Goal: Transaction & Acquisition: Complete application form

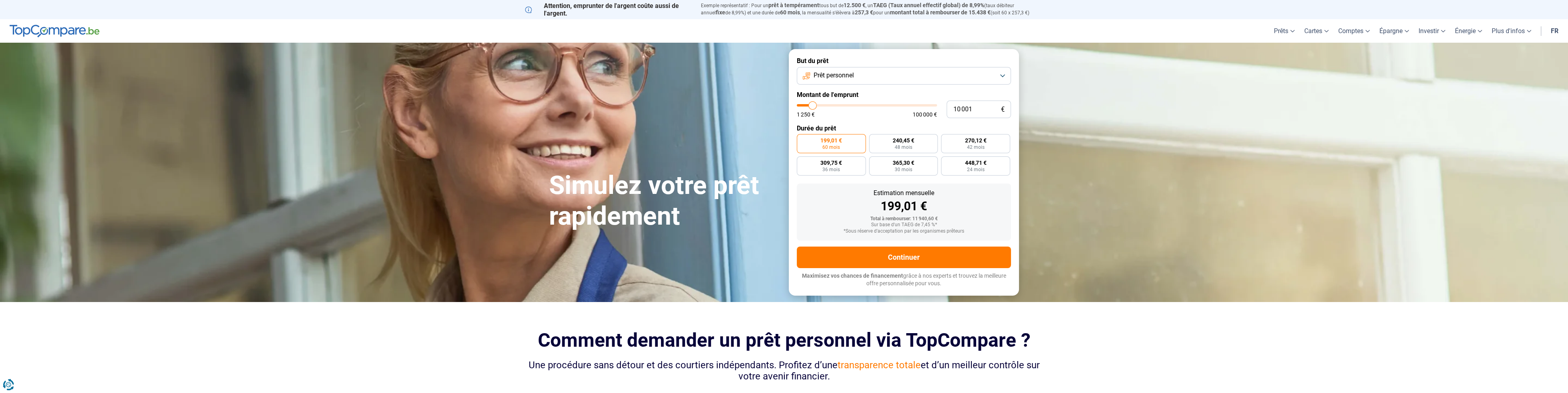
type input "9 250"
type input "9250"
type input "9 500"
type input "9500"
type input "9 750"
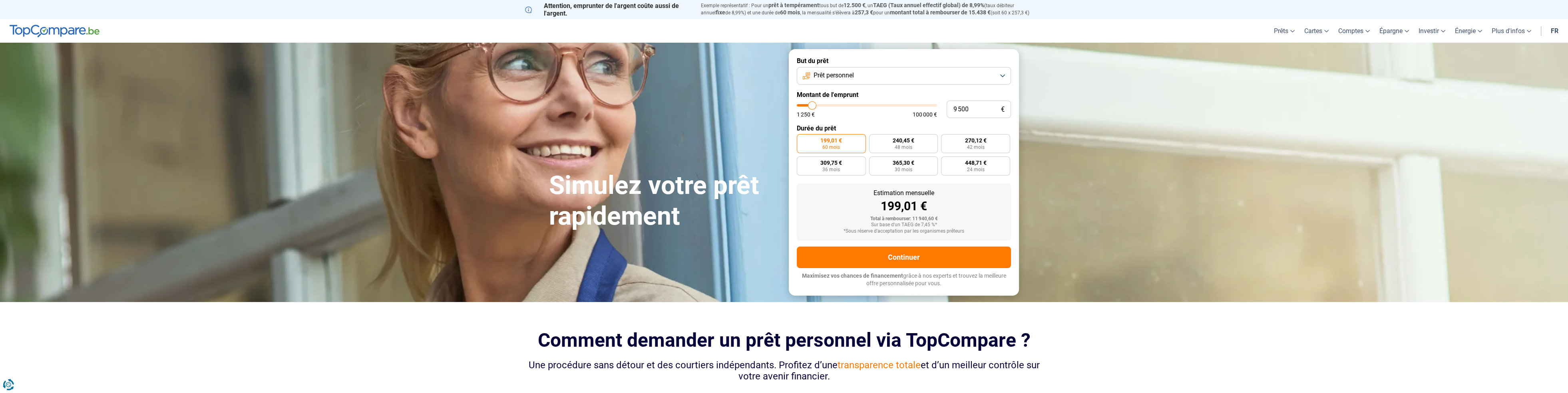
type input "9750"
type input "10 000"
type input "10000"
type input "10 250"
type input "10250"
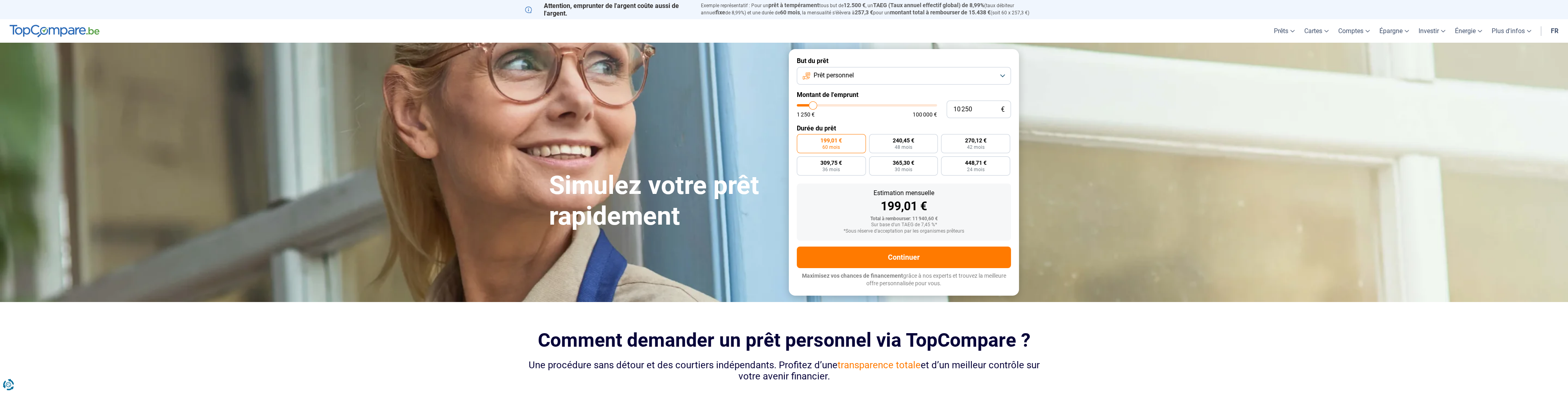
type input "10 500"
type input "10500"
type input "10 750"
type input "10750"
type input "11 000"
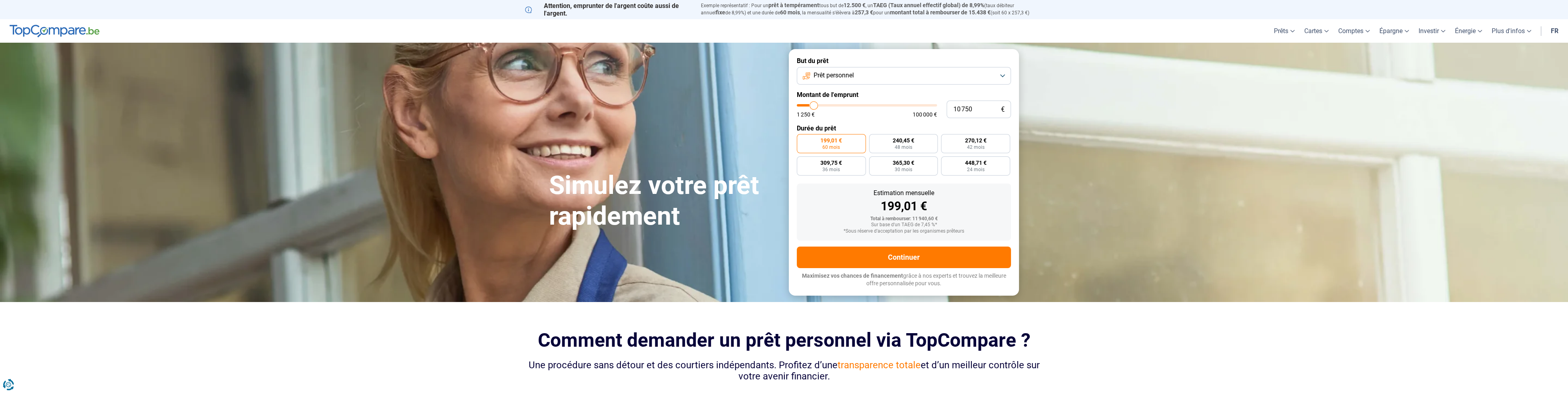
type input "11000"
type input "11 250"
type input "11250"
type input "11 500"
type input "11500"
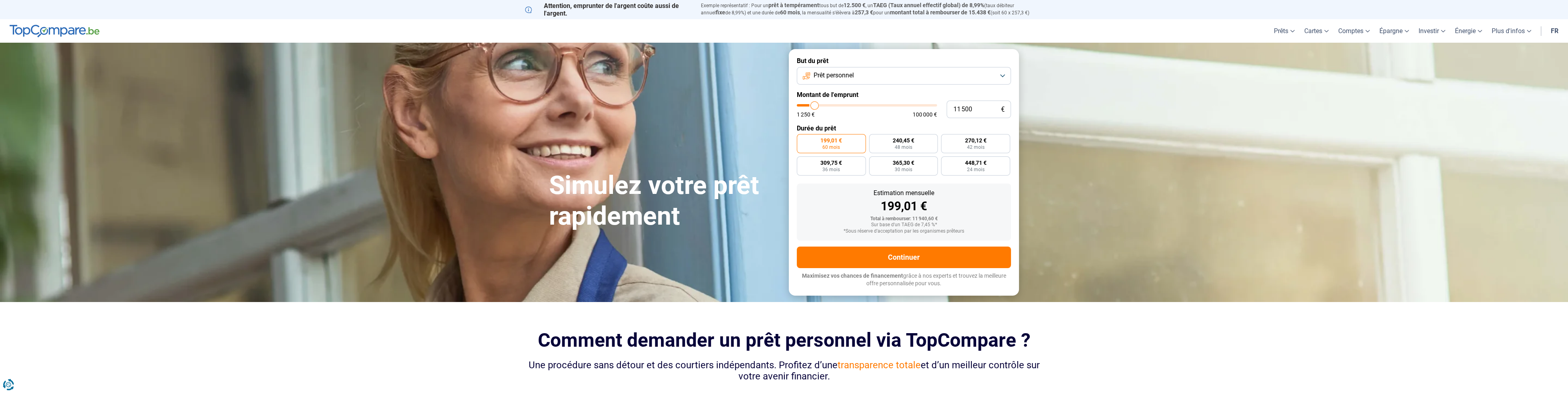
type input "11 750"
type input "11750"
type input "12 000"
type input "12000"
type input "12 250"
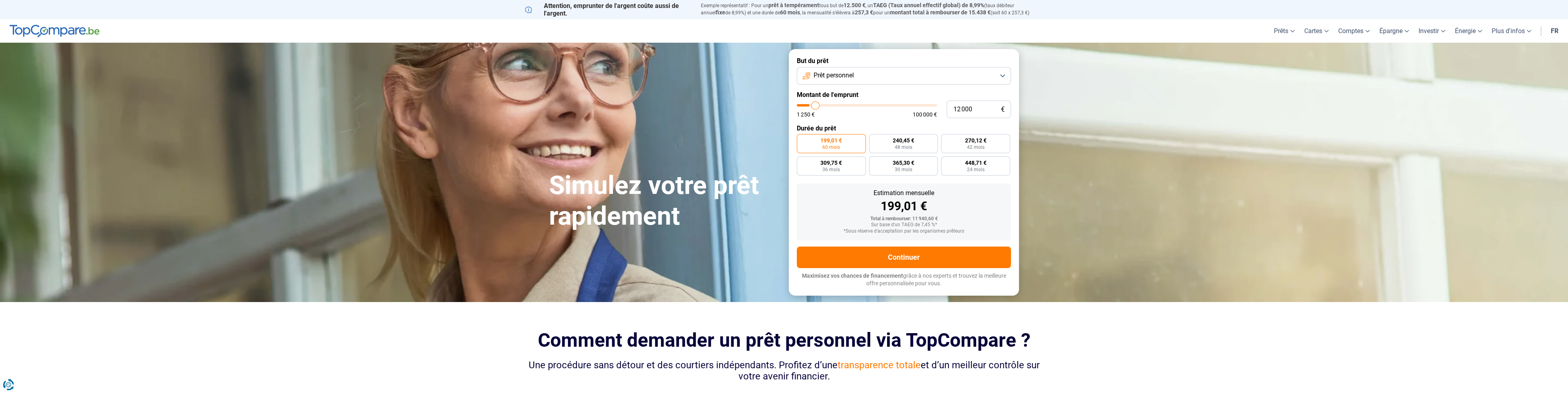
type input "12250"
type input "12 500"
type input "12500"
type input "12 750"
type input "12750"
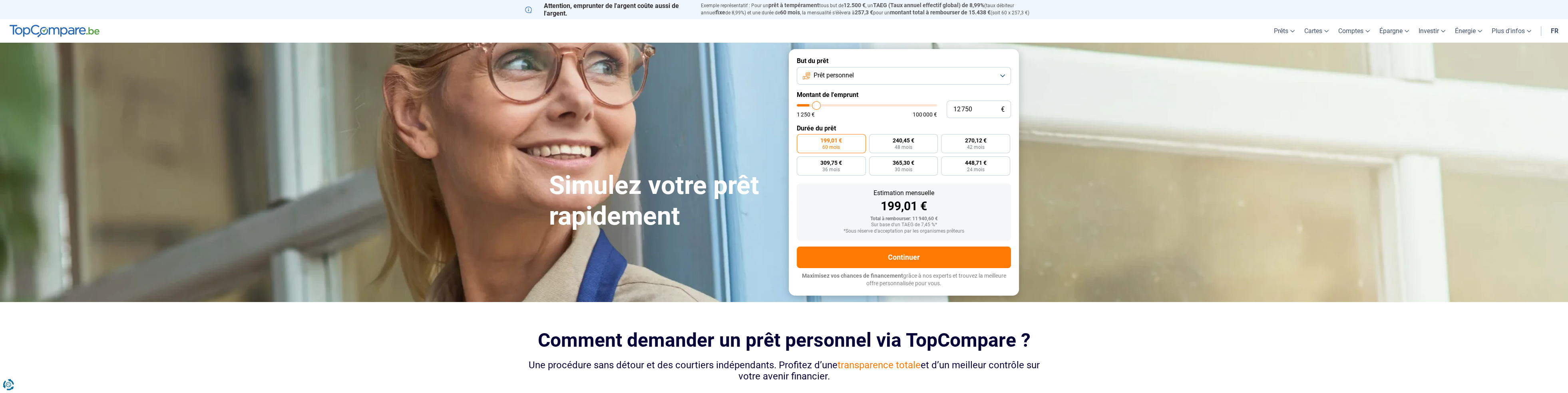
type input "13 000"
type input "13000"
type input "13 250"
type input "13250"
type input "13 500"
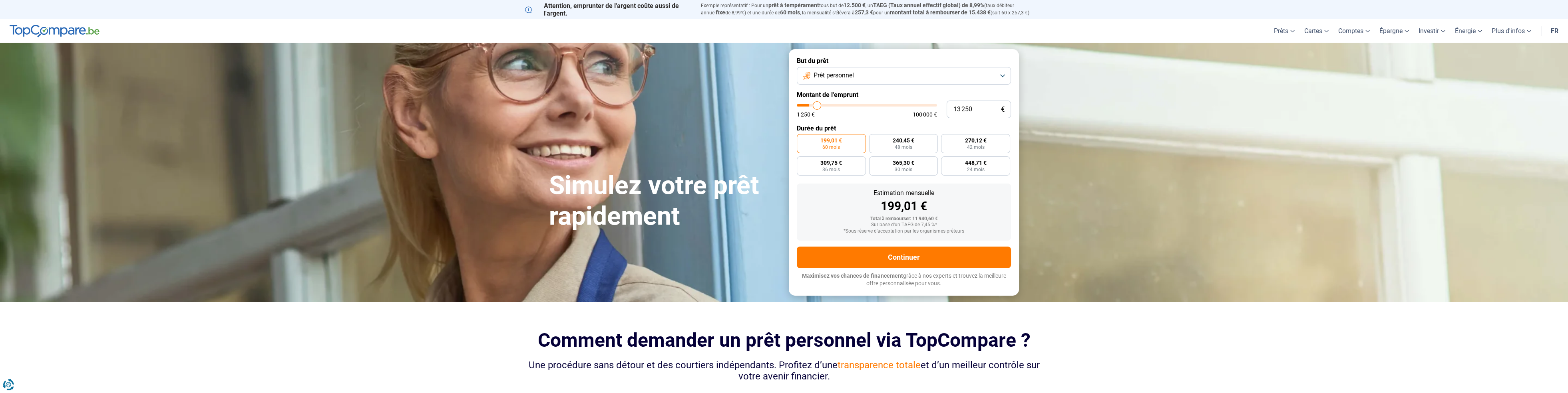
type input "13500"
type input "13 750"
type input "13750"
type input "14 000"
type input "14000"
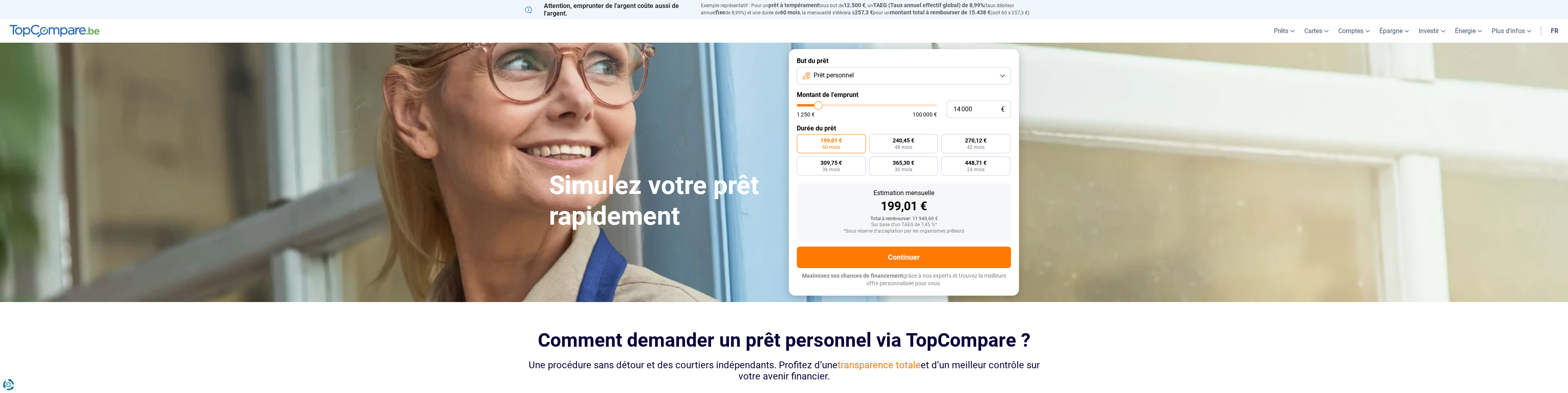
type input "14 250"
type input "14250"
type input "14 500"
type input "14500"
type input "14 750"
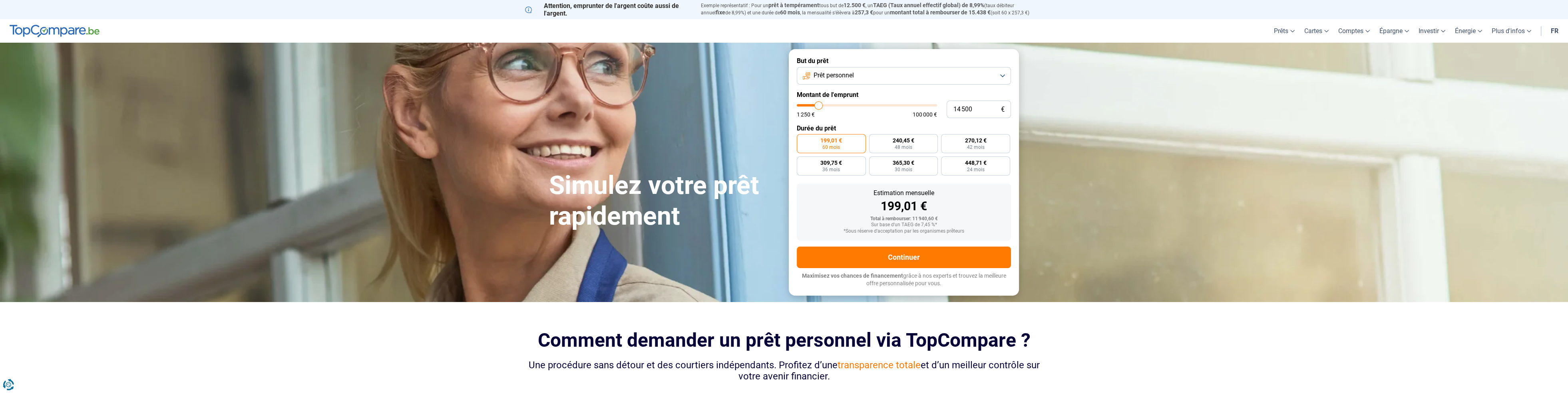
type input "14750"
type input "15 000"
type input "15000"
type input "15 250"
type input "15250"
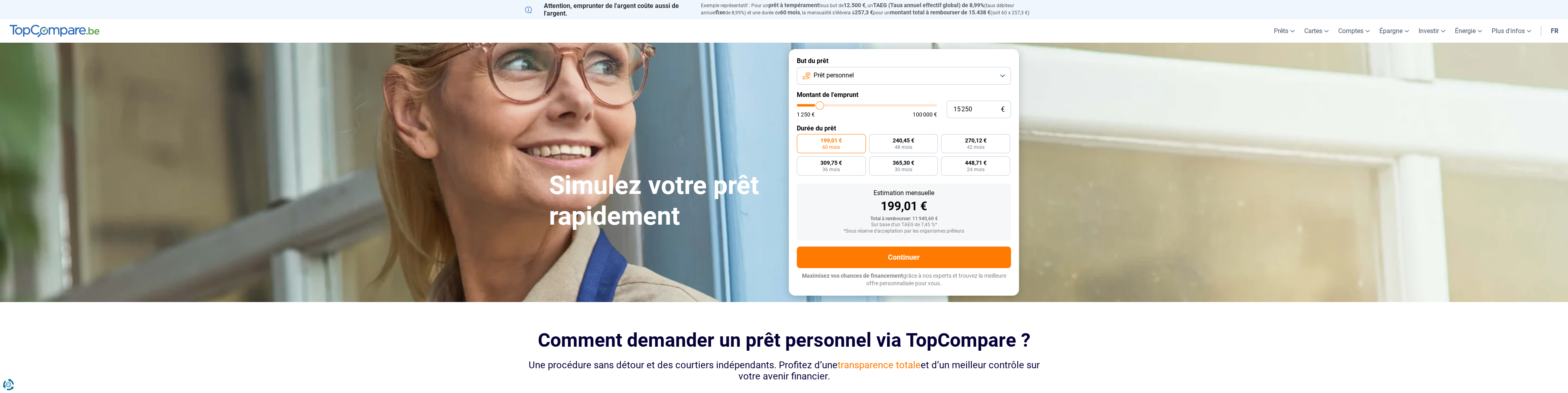
type input "15 500"
type input "15500"
type input "15 750"
type input "15750"
type input "16 000"
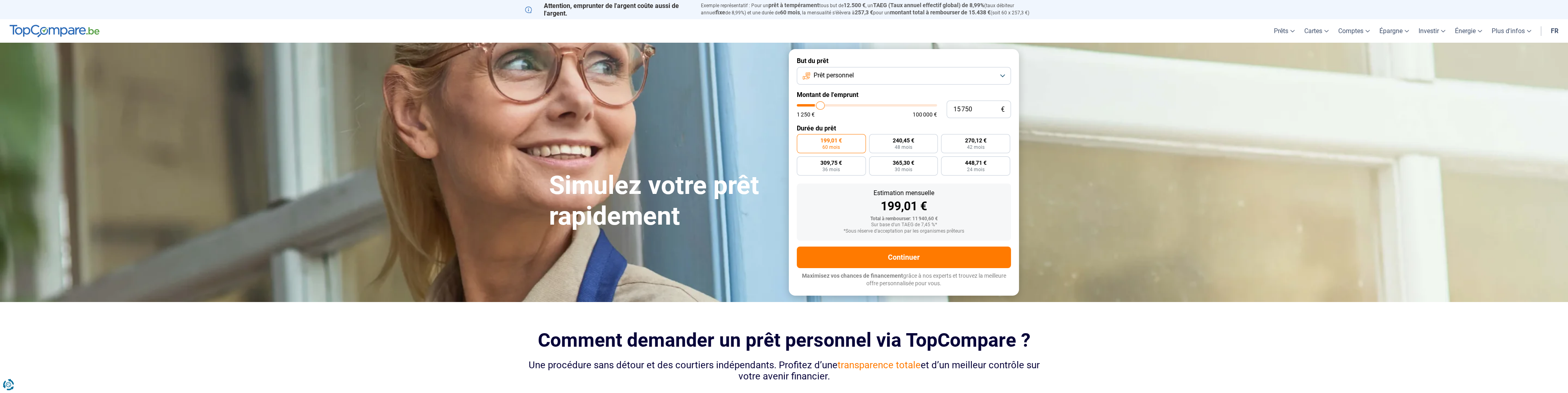
type input "16000"
type input "16 250"
type input "16250"
type input "16 500"
type input "16500"
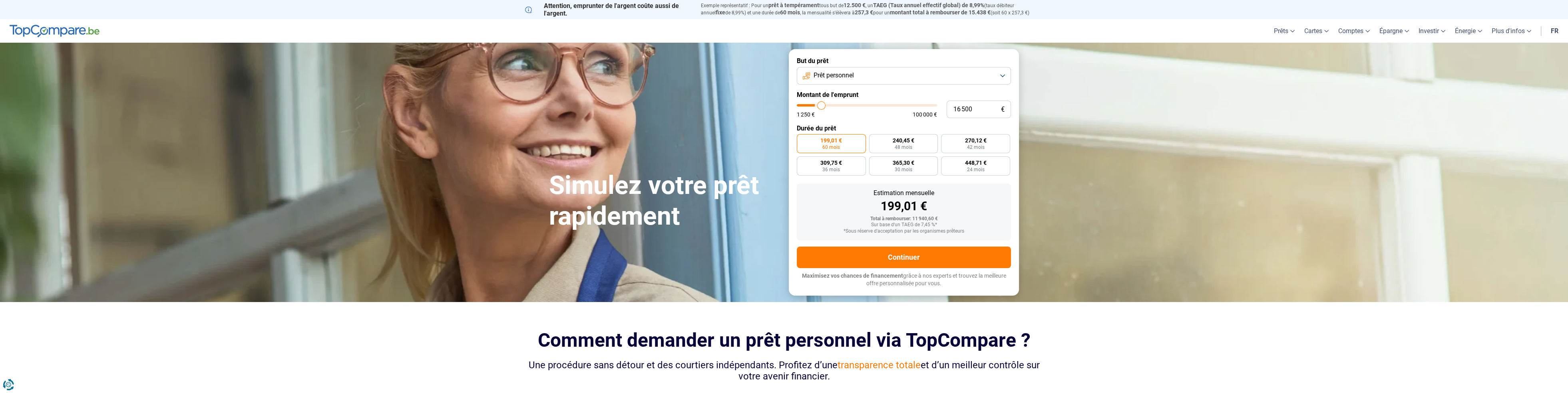
type input "16 750"
type input "16750"
type input "17 000"
type input "17000"
type input "17 250"
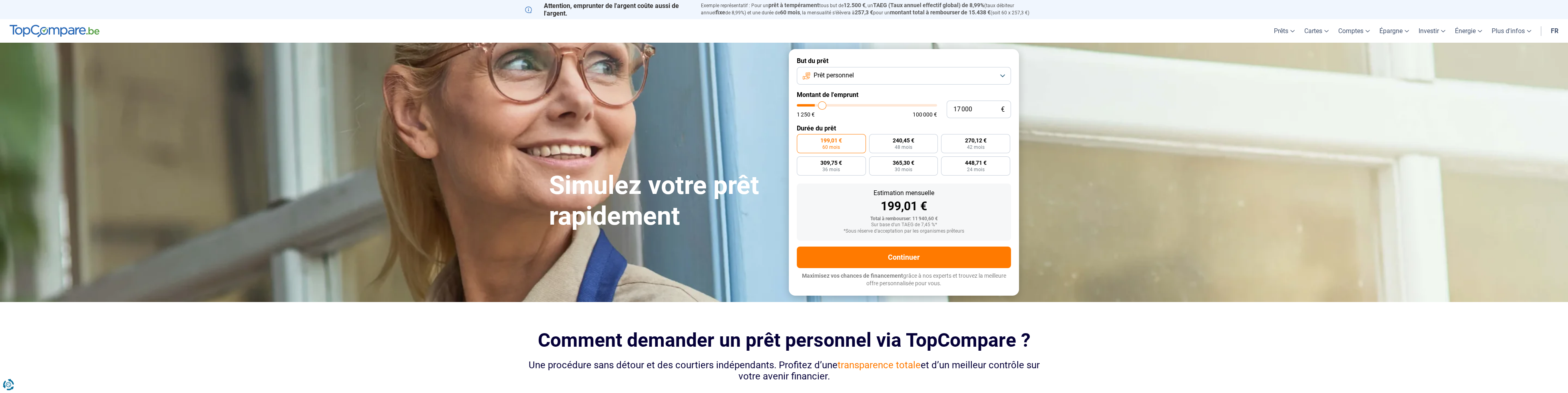
type input "17250"
type input "17 500"
type input "17500"
type input "17 750"
type input "17750"
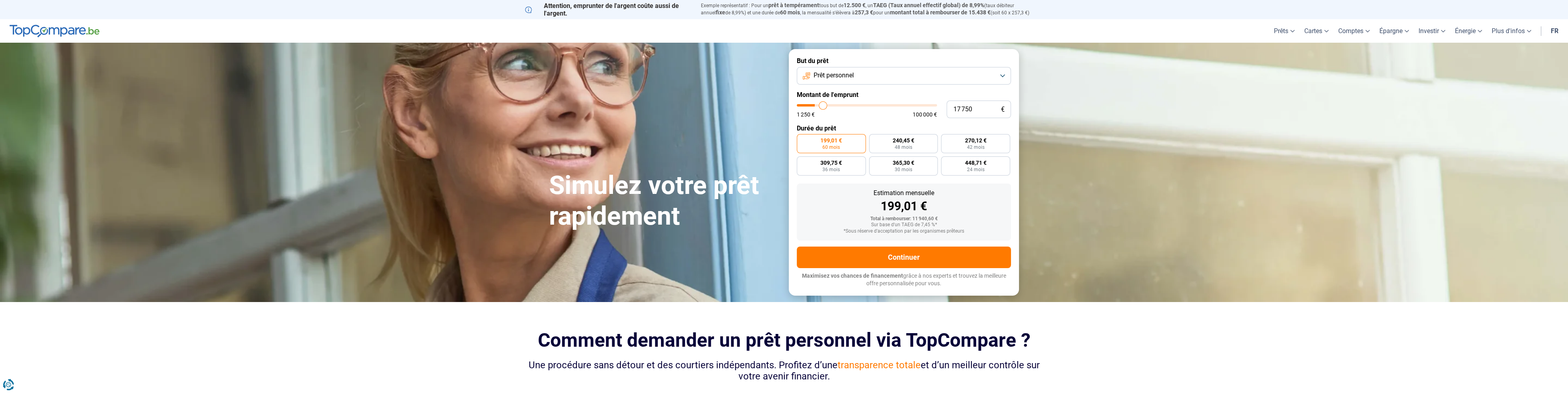
type input "18 000"
type input "18000"
type input "18 250"
type input "18250"
type input "18 500"
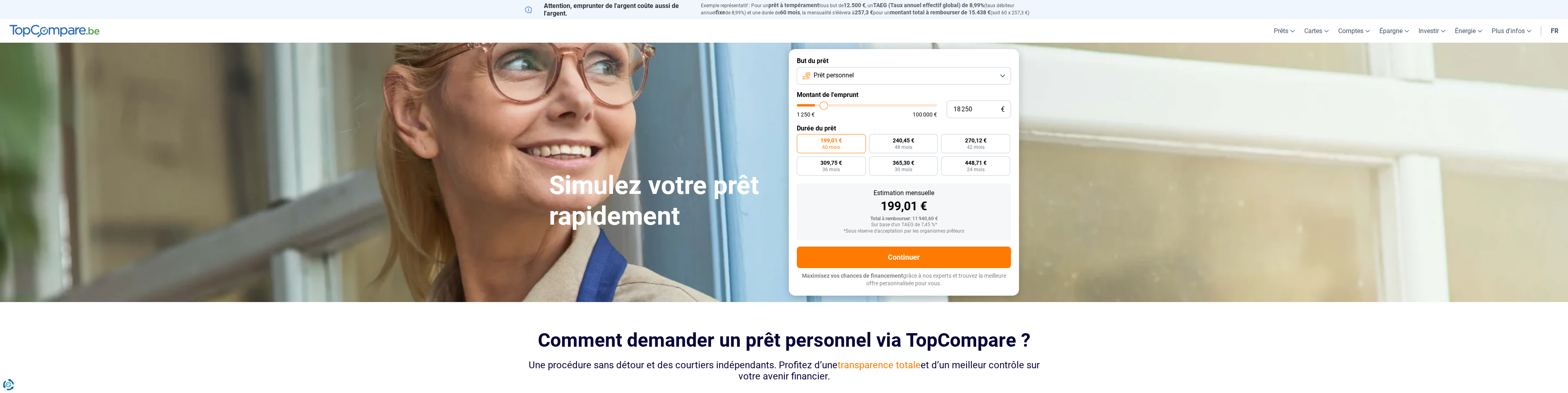
type input "18500"
type input "18 750"
type input "18750"
type input "19 000"
type input "19000"
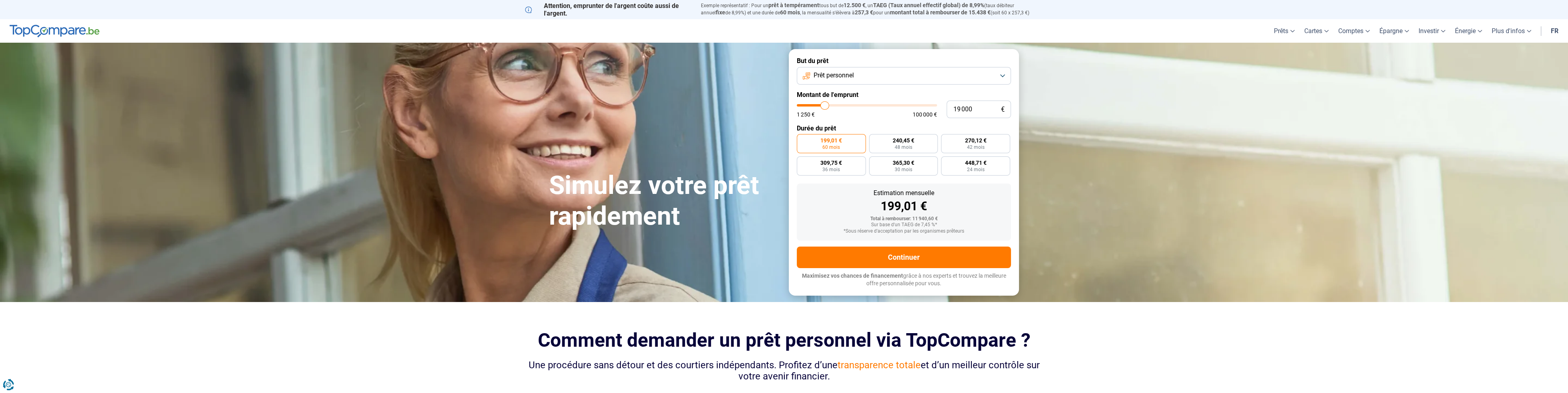
type input "19 250"
type input "19250"
type input "19 500"
type input "19500"
type input "20 000"
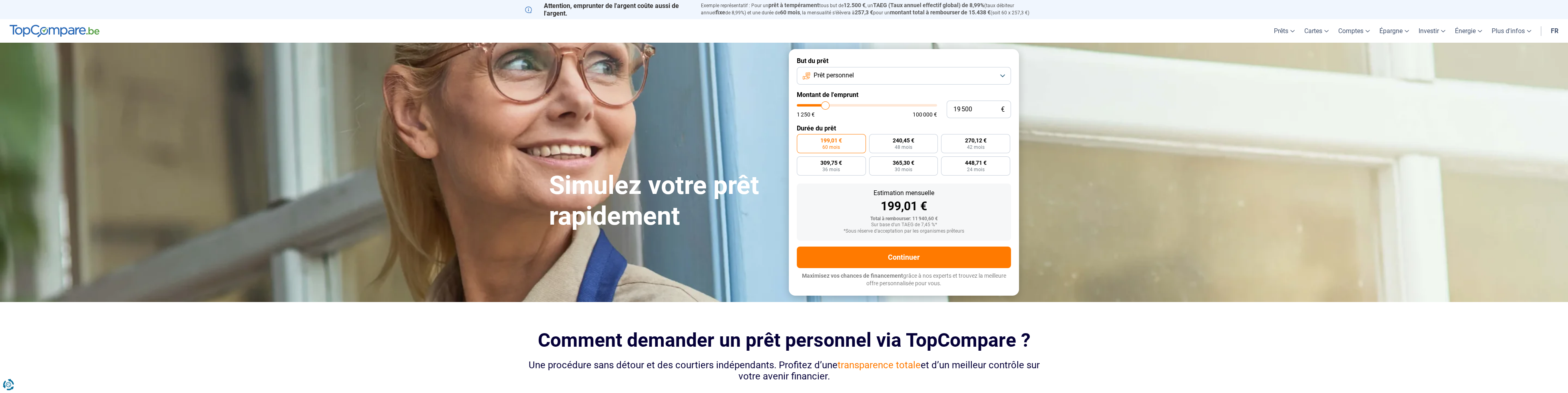
type input "20000"
type input "20 250"
type input "20250"
type input "20 500"
type input "20500"
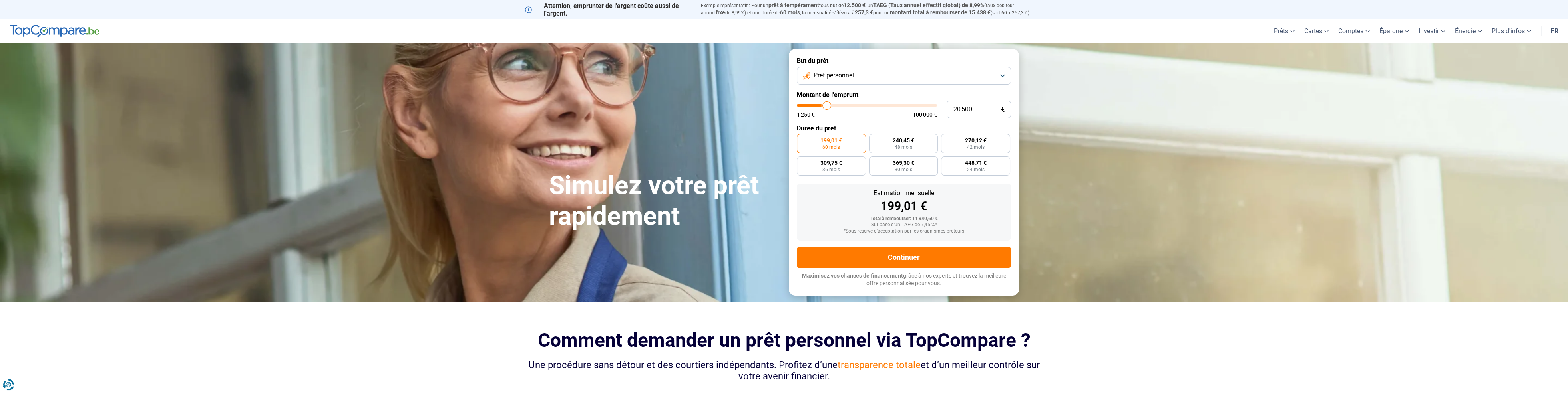
type input "20 750"
type input "20750"
type input "21 000"
type input "21000"
type input "21 250"
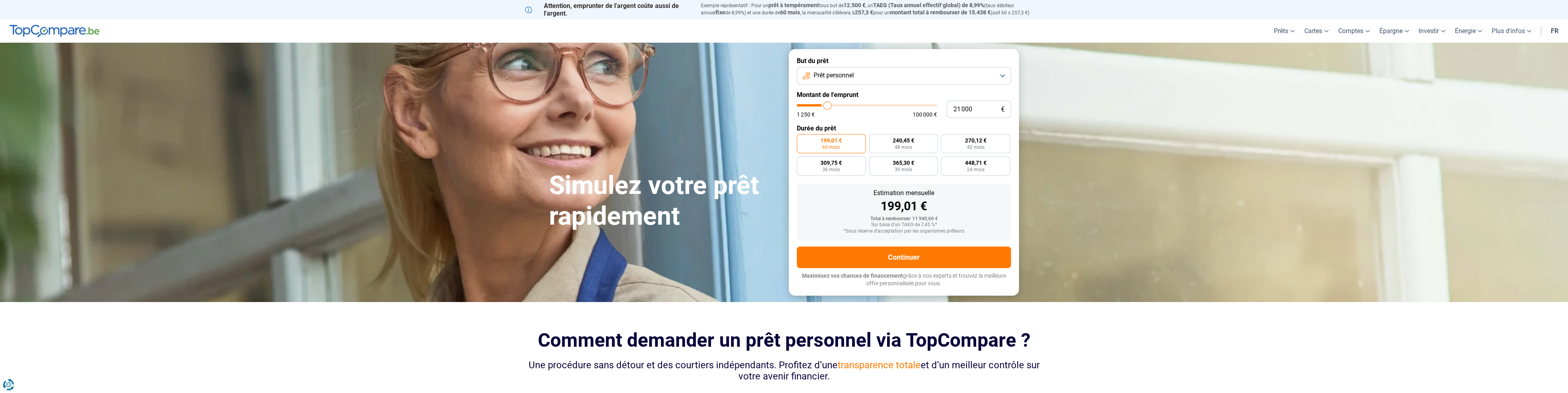
type input "21250"
type input "21 500"
type input "21500"
type input "22 000"
type input "22000"
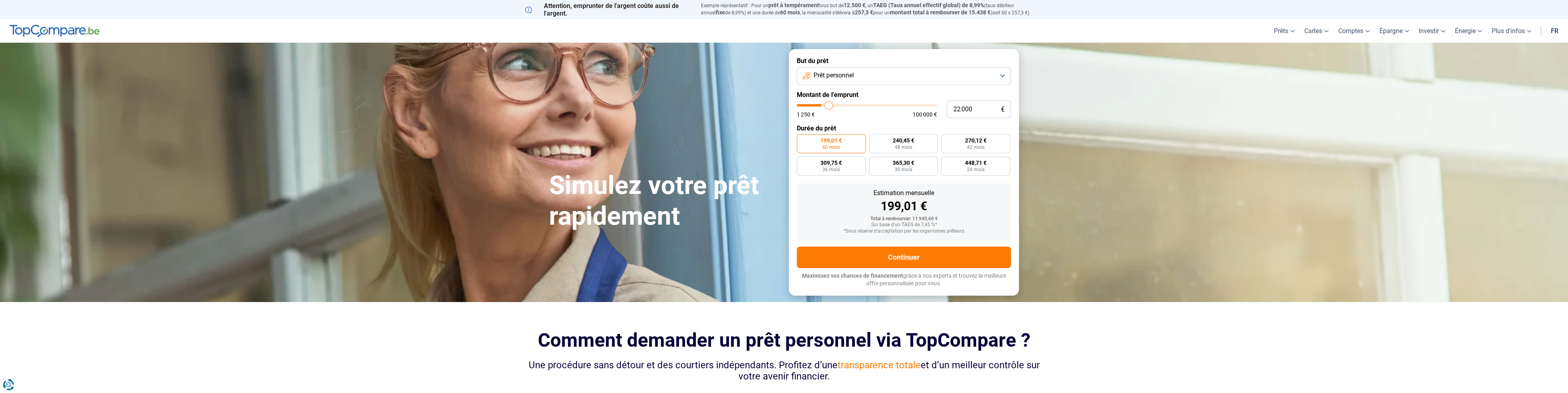
type input "22 250"
type input "22250"
type input "22 500"
type input "22500"
type input "23 000"
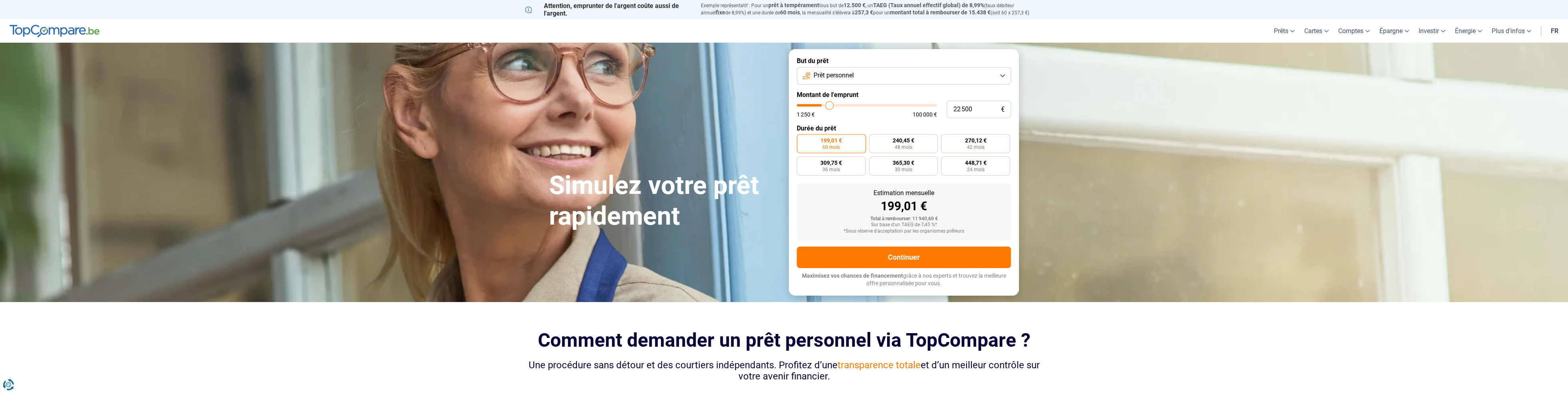
type input "23000"
type input "23 250"
type input "23250"
type input "23 750"
type input "23750"
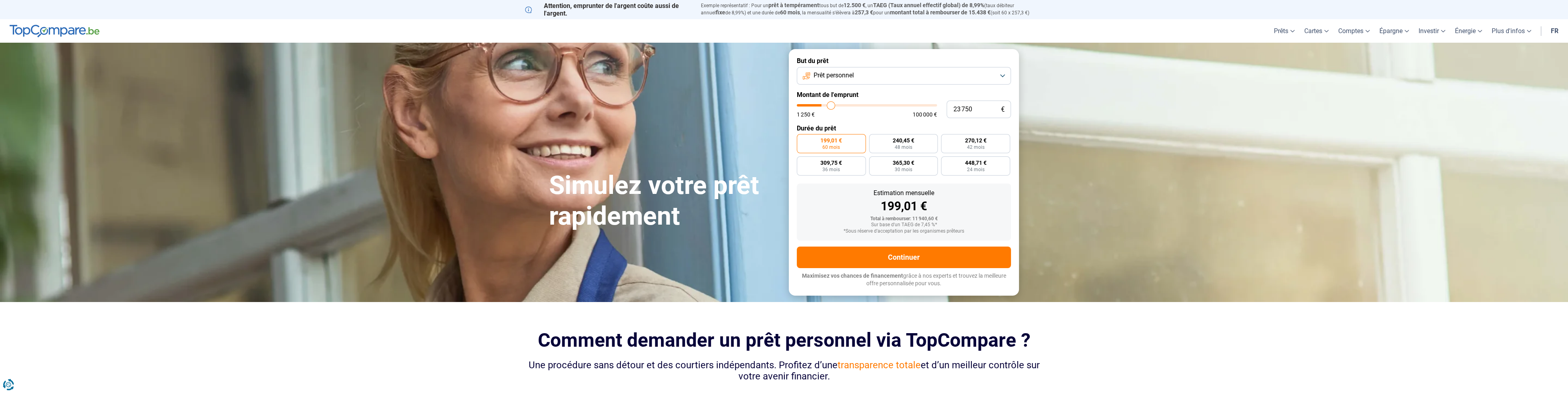
type input "24 000"
type input "24000"
type input "24 500"
type input "24500"
type input "24 750"
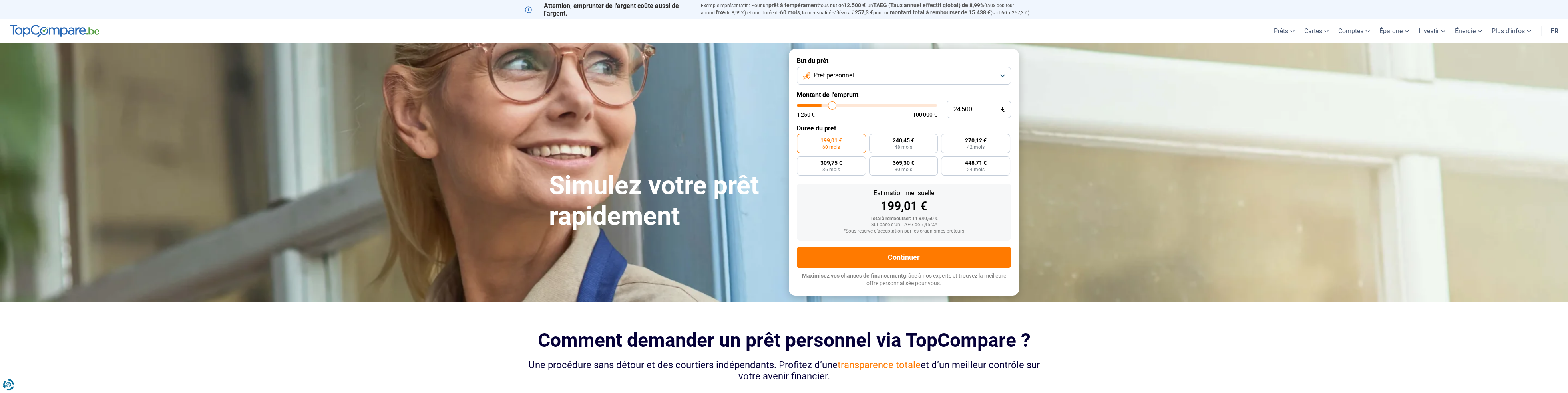
type input "24750"
type input "25 000"
type input "25000"
type input "25 500"
type input "25500"
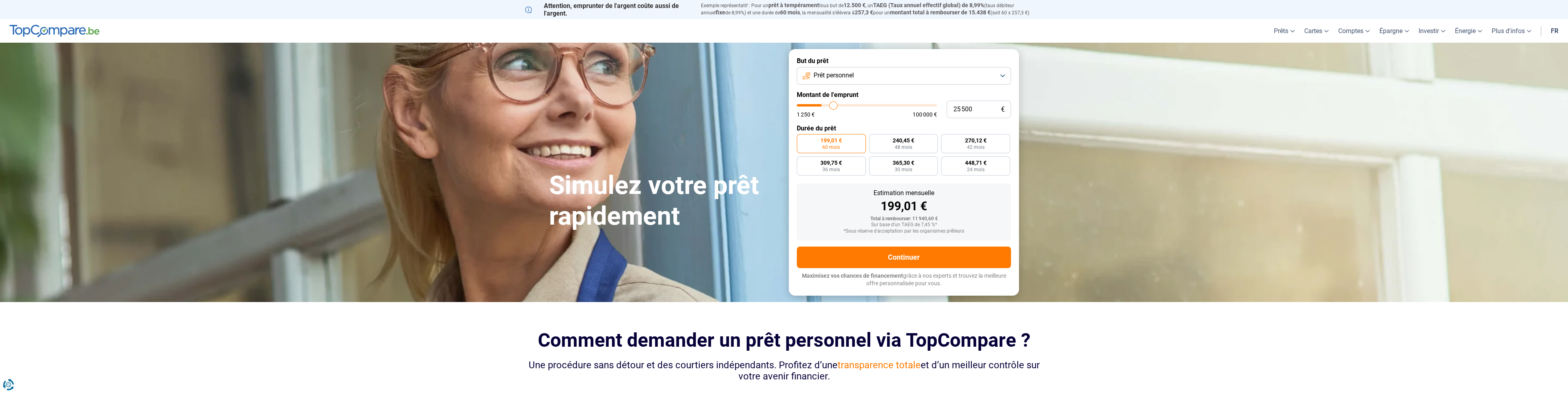
type input "26 000"
type input "26000"
type input "26 500"
type input "26500"
type input "27 000"
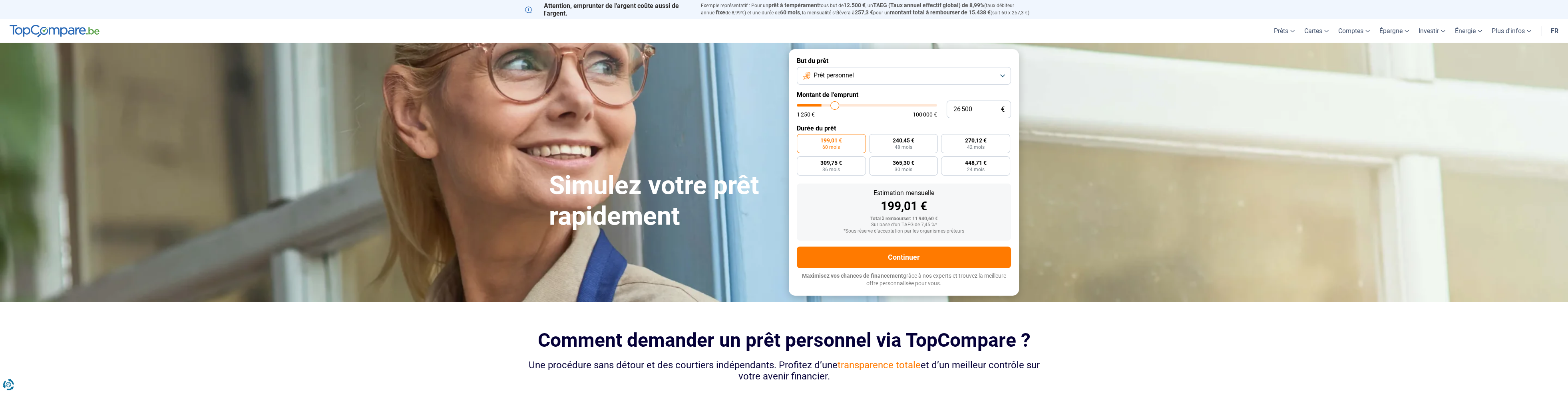
type input "27000"
type input "27 500"
type input "27500"
type input "27 750"
type input "27750"
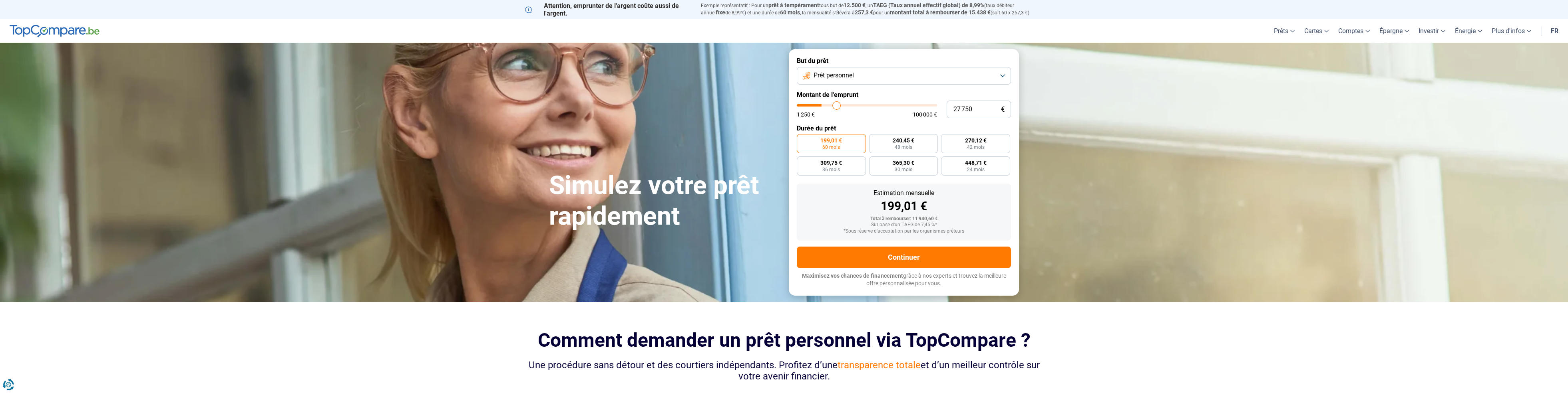
type input "28 500"
type input "28500"
type input "29 000"
type input "29000"
type input "29 500"
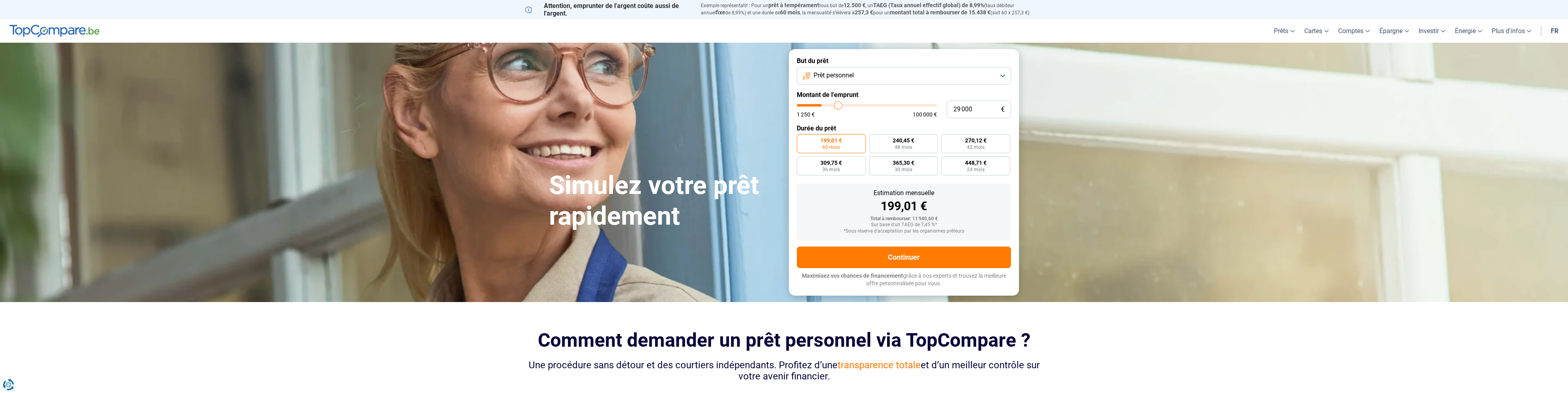
type input "29500"
type input "30 250"
type input "30250"
type input "30 750"
type input "30750"
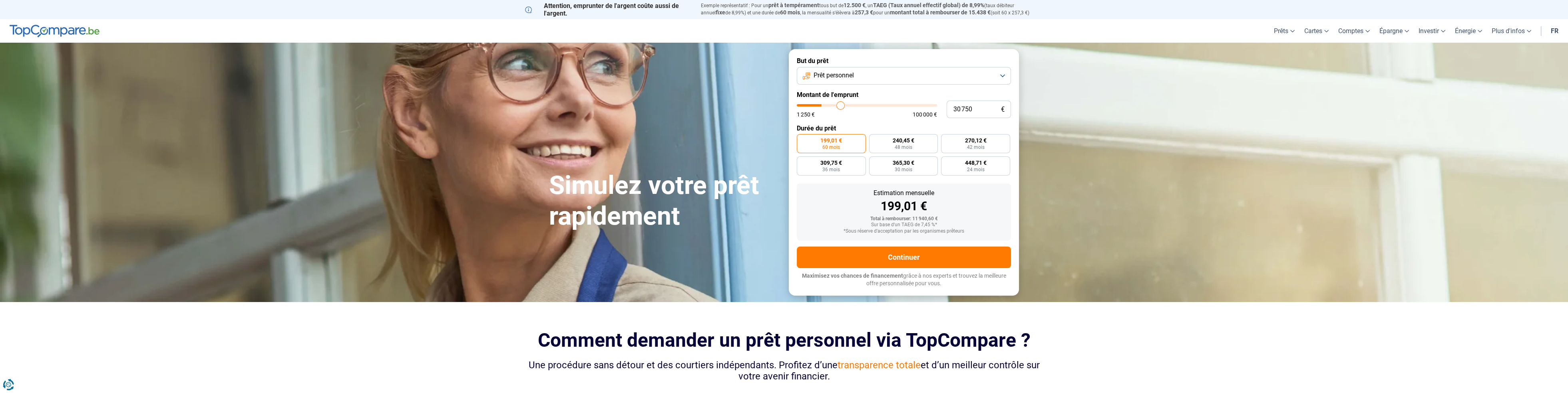
type input "31 000"
type input "31000"
type input "31 500"
type input "31500"
type input "32 000"
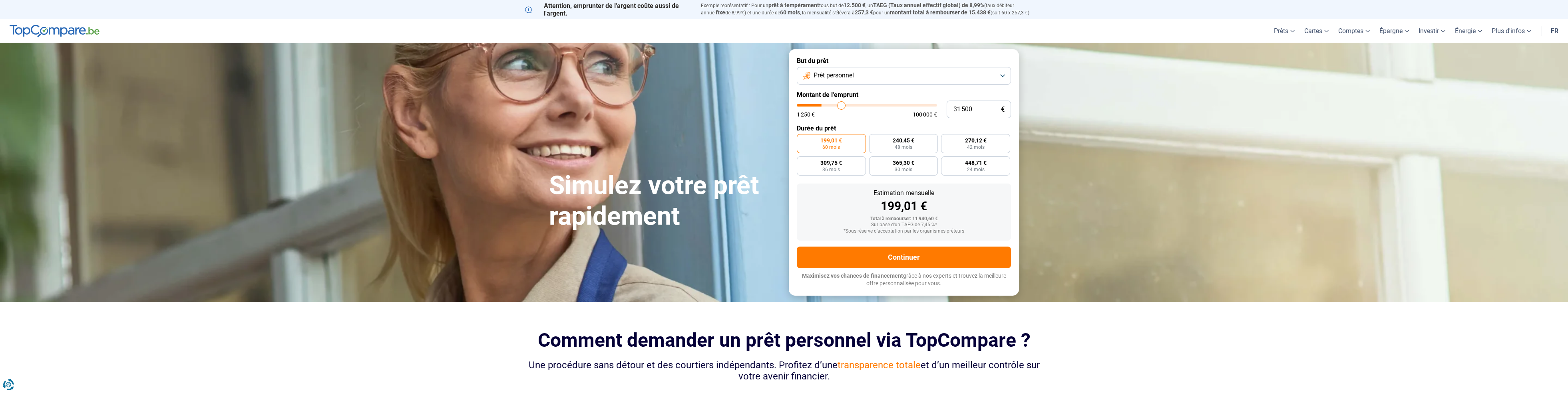
type input "32000"
type input "32 500"
type input "32500"
type input "33 000"
type input "33000"
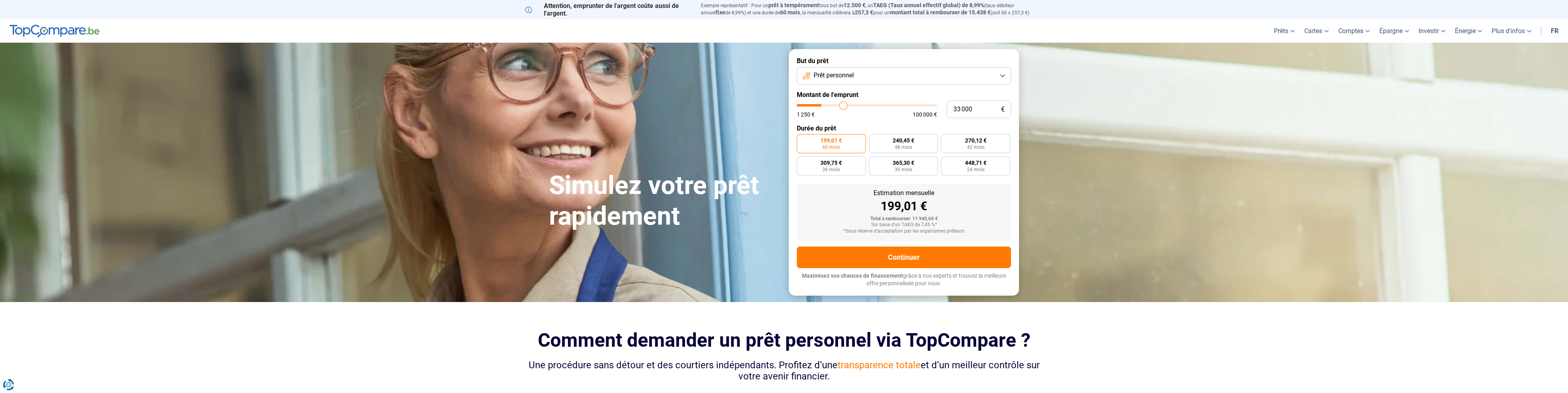
type input "33 500"
type input "33500"
type input "34 000"
type input "34000"
type input "34 500"
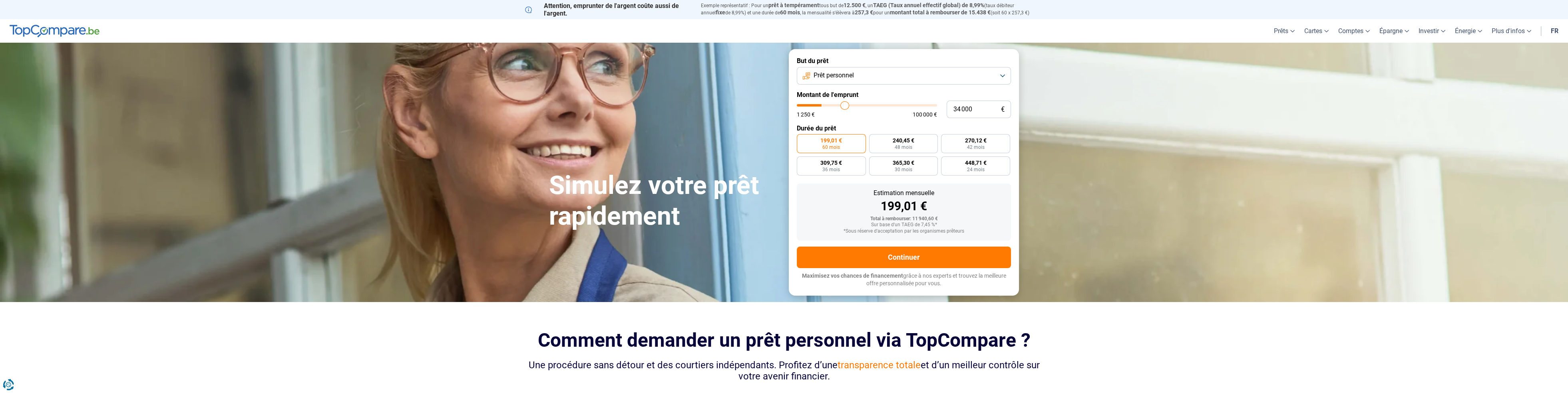
type input "34500"
type input "35 000"
type input "35000"
type input "35 250"
type input "35250"
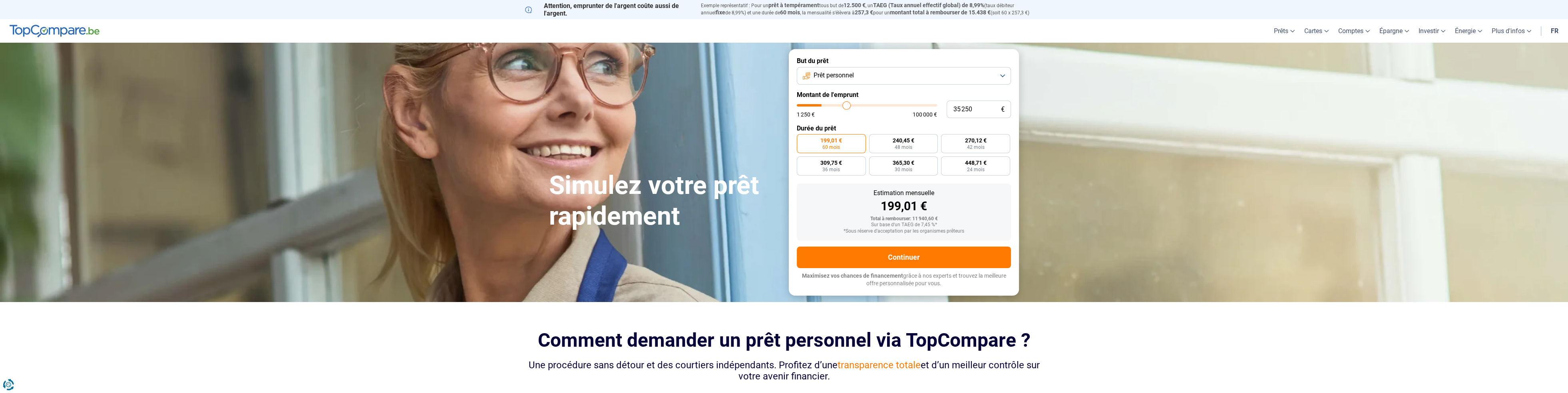
type input "35 750"
type input "35750"
type input "36 250"
type input "36250"
type input "36 500"
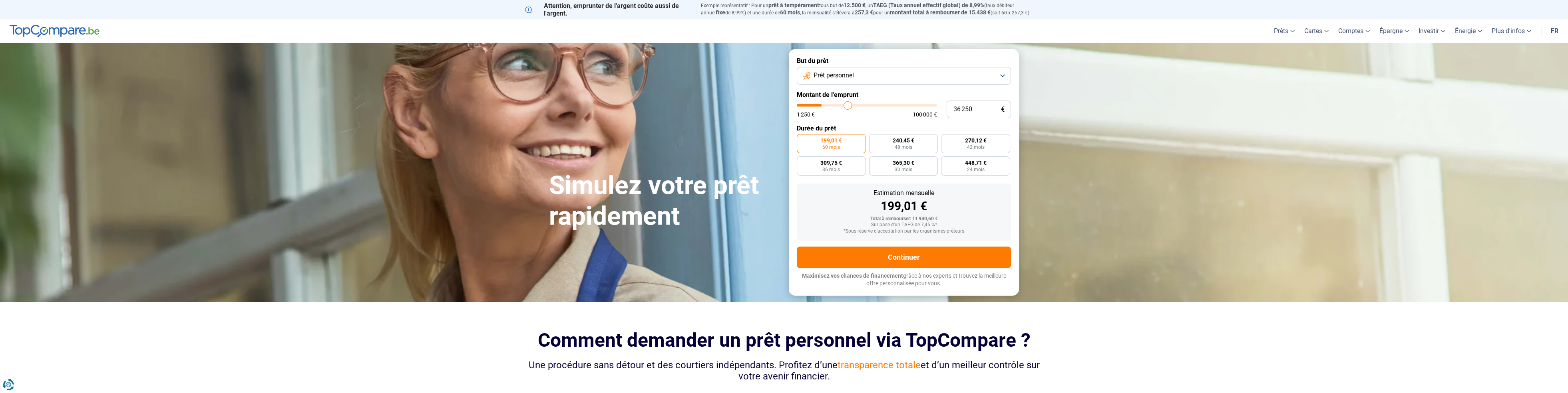
type input "36500"
type input "37 000"
type input "37000"
type input "37 500"
type input "37500"
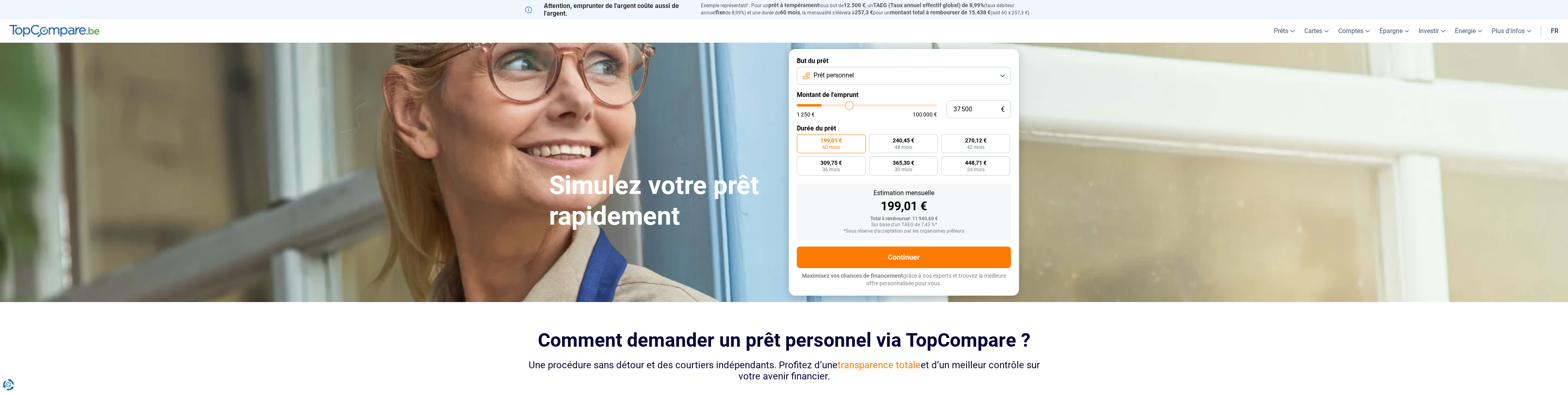
type input "38 000"
type input "38000"
type input "38 250"
type input "38250"
type input "38 750"
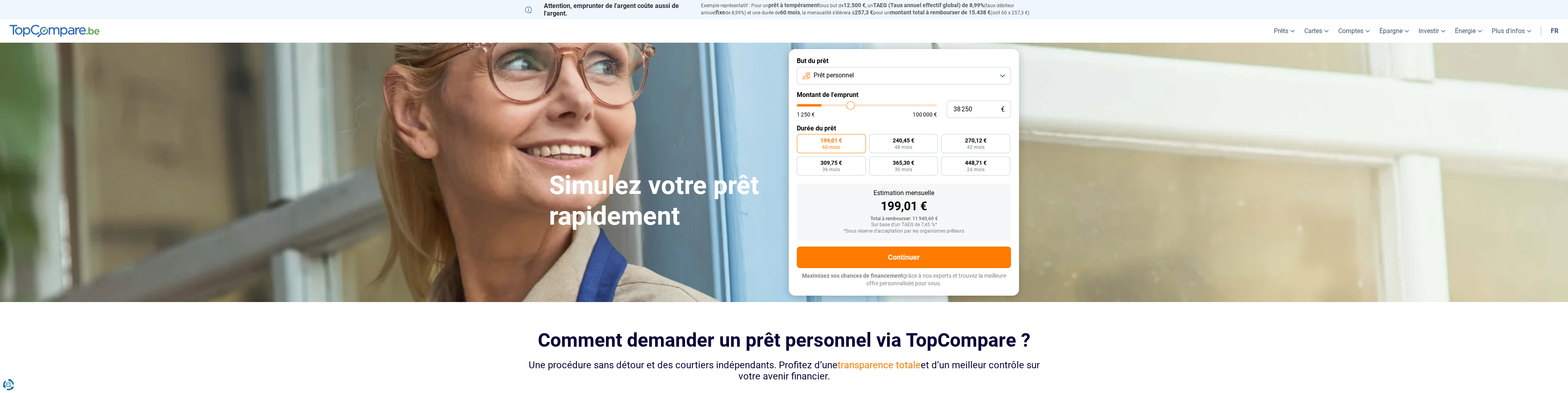
type input "38750"
type input "39 250"
type input "39250"
type input "39 500"
type input "39500"
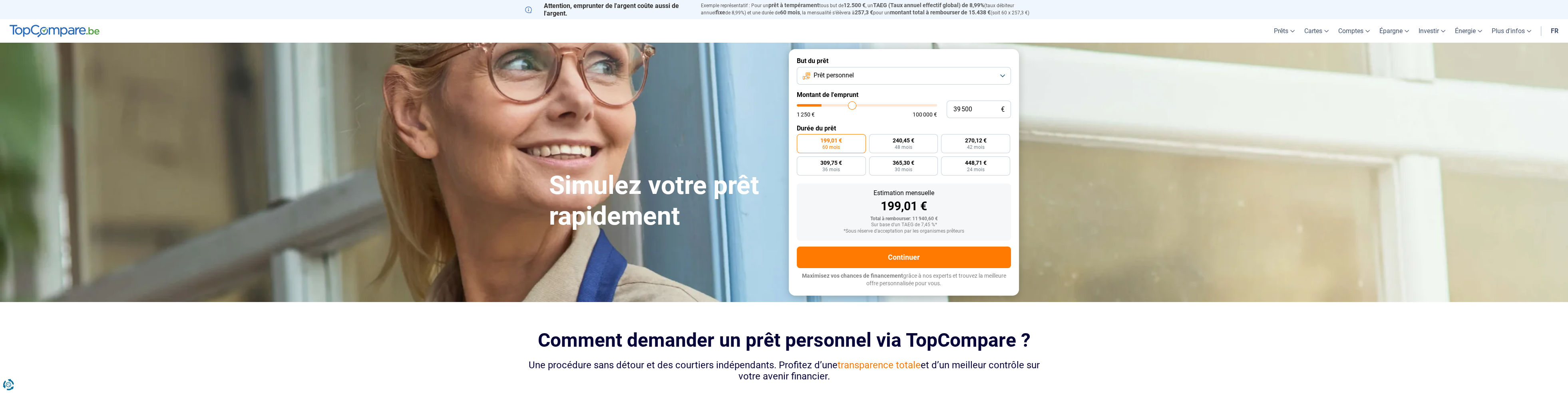
type input "40 000"
type input "40000"
type input "40 250"
type input "40250"
type input "40 500"
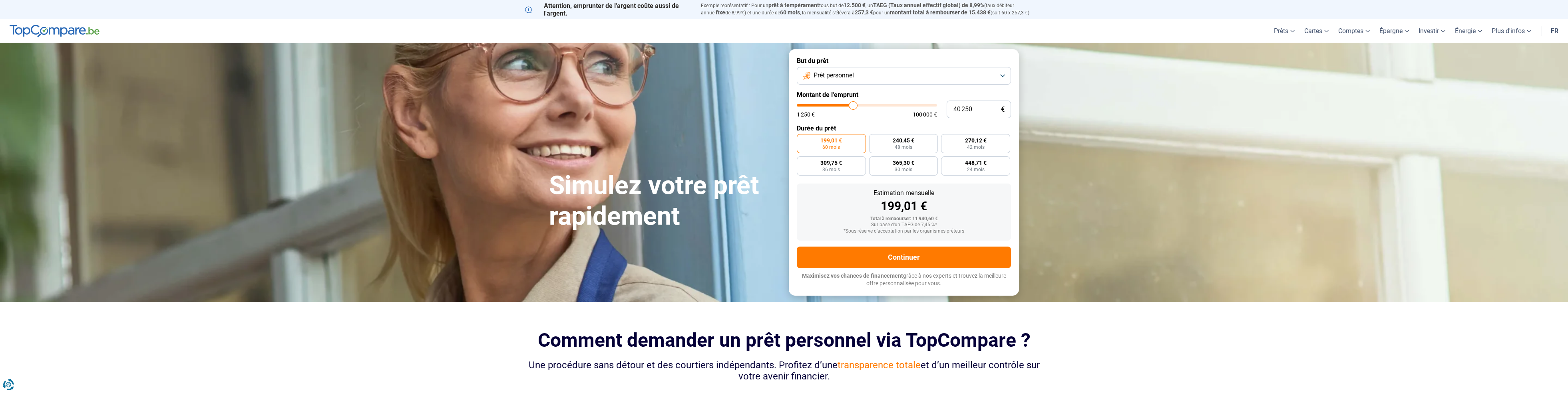
type input "40500"
type input "40 750"
type input "40750"
type input "41 250"
type input "41250"
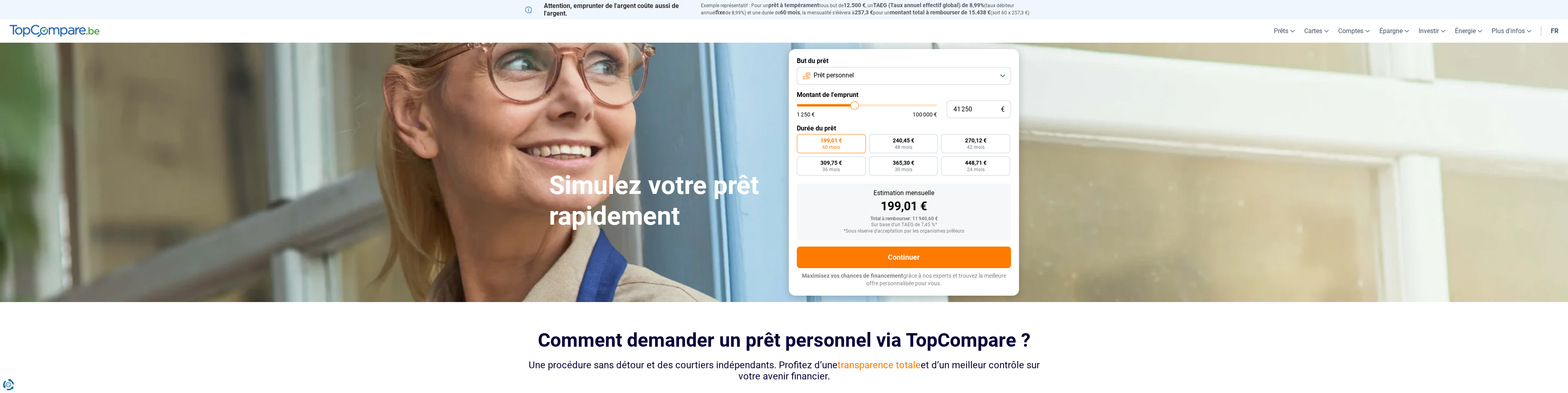
type input "41 750"
type input "41750"
type input "42 000"
type input "42000"
type input "42 250"
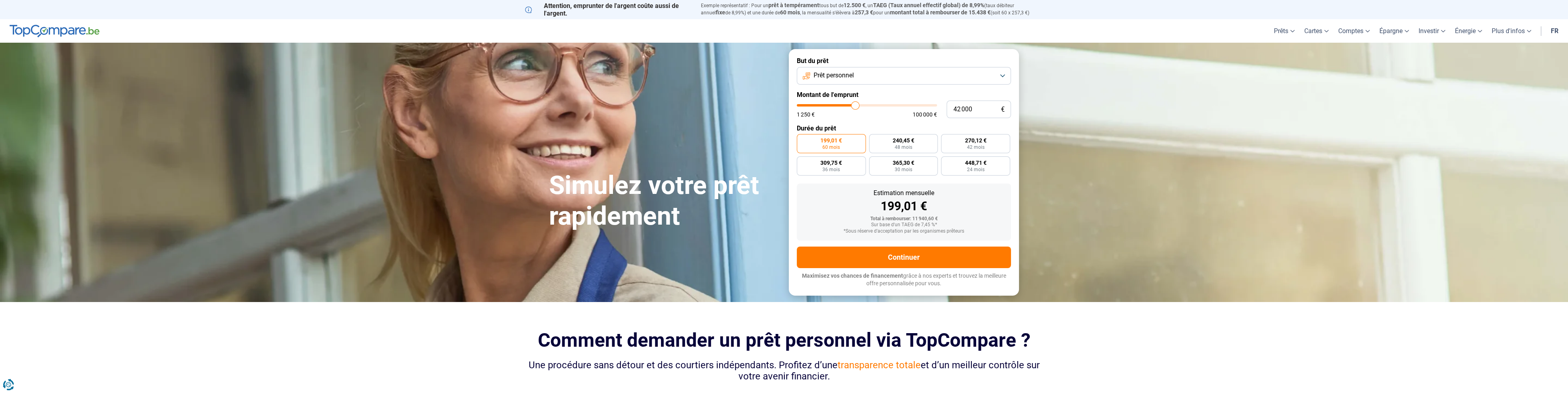
type input "42250"
type input "42 750"
type input "42750"
type input "43 250"
type input "43250"
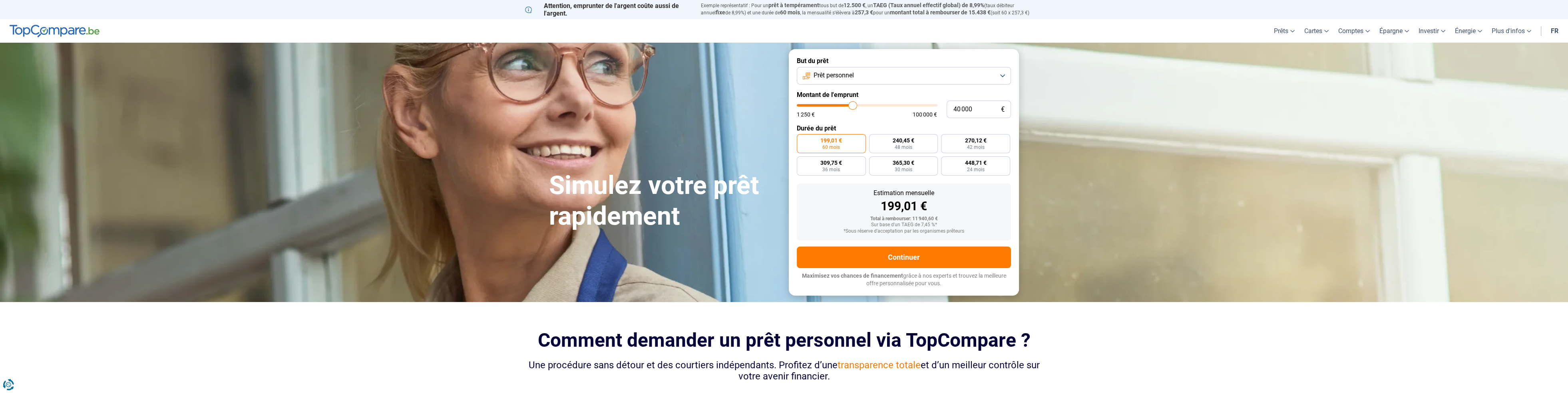
drag, startPoint x: 811, startPoint y: 108, endPoint x: 853, endPoint y: 117, distance: 43.0
click at [853, 107] on input "range" at bounding box center [867, 105] width 140 height 3
click at [938, 70] on button "Prêt personnel" at bounding box center [904, 75] width 214 height 18
click at [843, 135] on li "Prêt voiture" at bounding box center [903, 129] width 205 height 17
click at [811, 144] on span "450,23 €" at bounding box center [816, 141] width 21 height 6
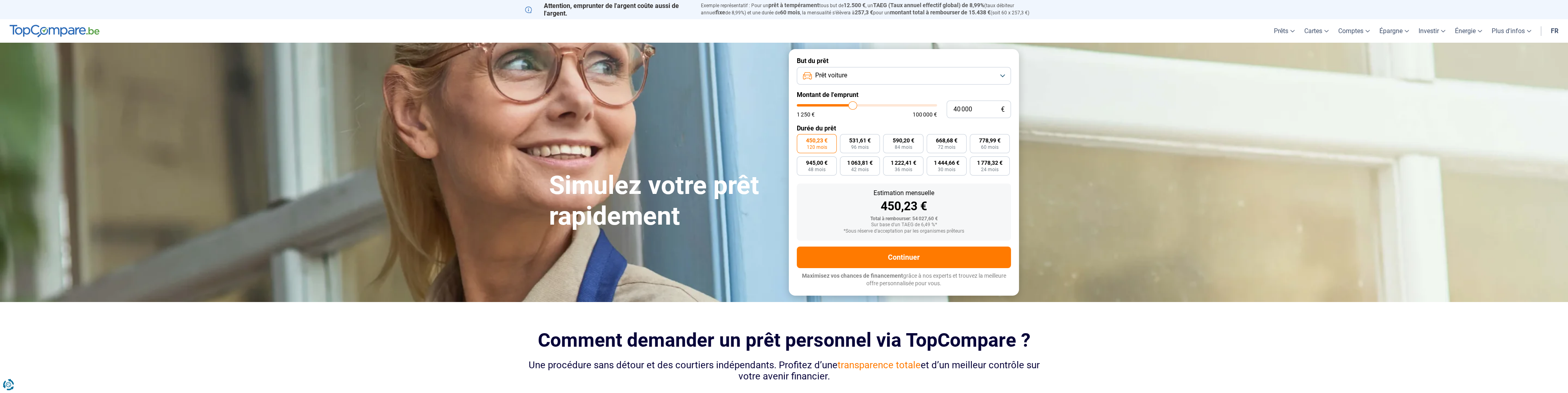
click at [802, 139] on input "450,23 € 120 mois" at bounding box center [800, 137] width 6 height 6
drag, startPoint x: 935, startPoint y: 223, endPoint x: 839, endPoint y: 227, distance: 96.1
click at [839, 227] on div "Sur base d'un TAEG de 6,49 %*" at bounding box center [904, 225] width 201 height 6
click at [1072, 231] on section "Simulez votre prêt rapidement Simulez votre prêt rapidement But du prêt Prêt vo…" at bounding box center [784, 172] width 1568 height 260
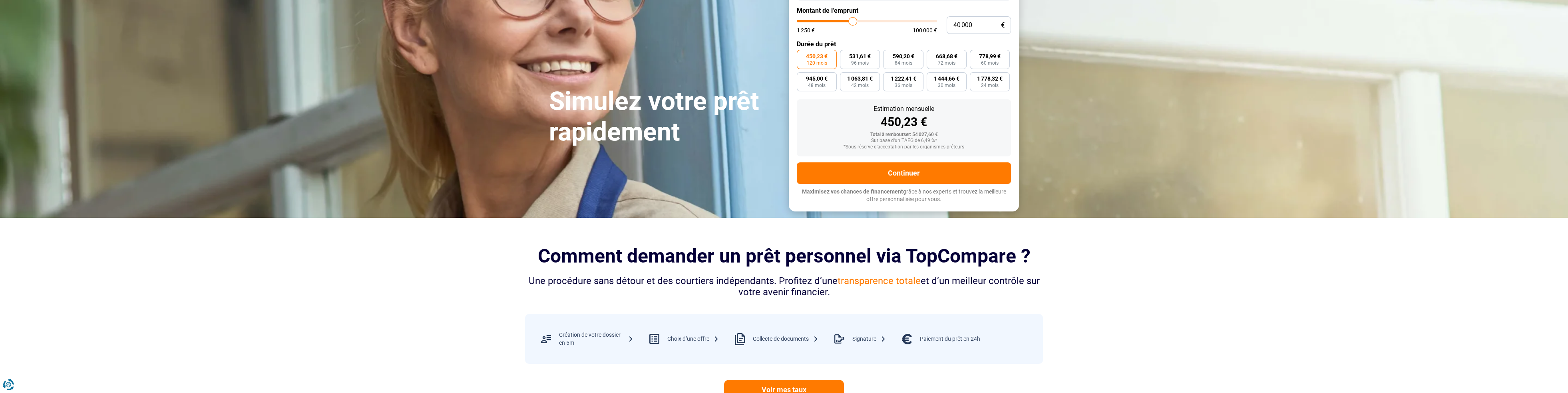
scroll to position [80, 0]
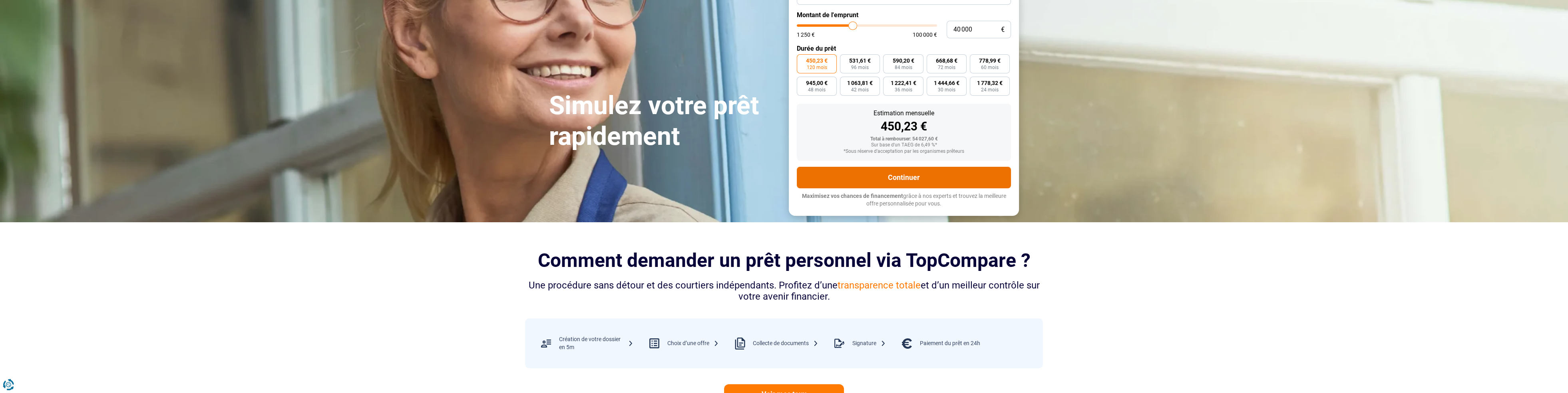
click at [902, 175] on button "Continuer" at bounding box center [904, 177] width 214 height 21
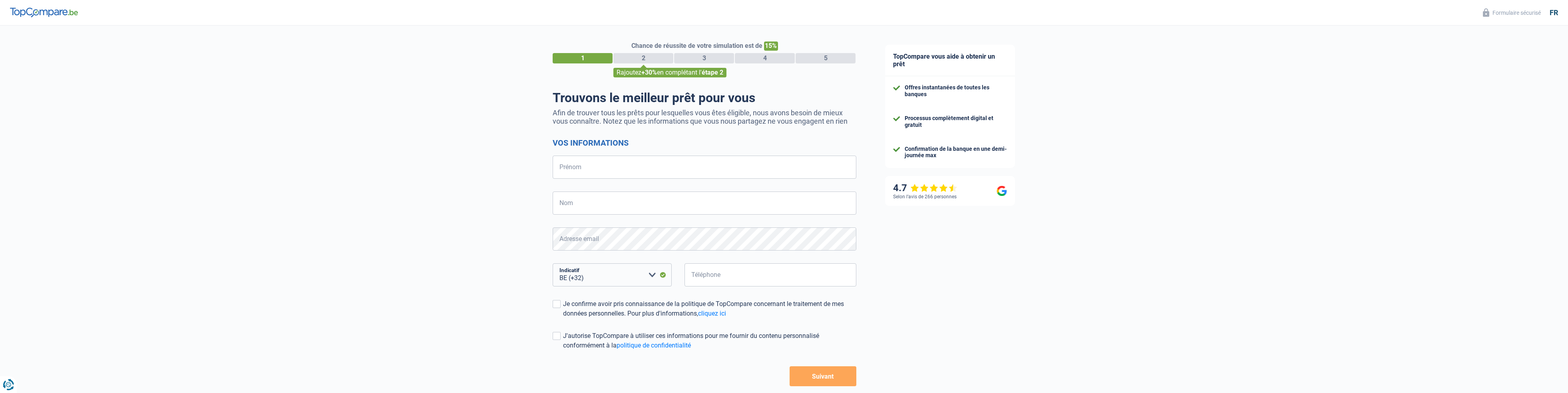
select select "32"
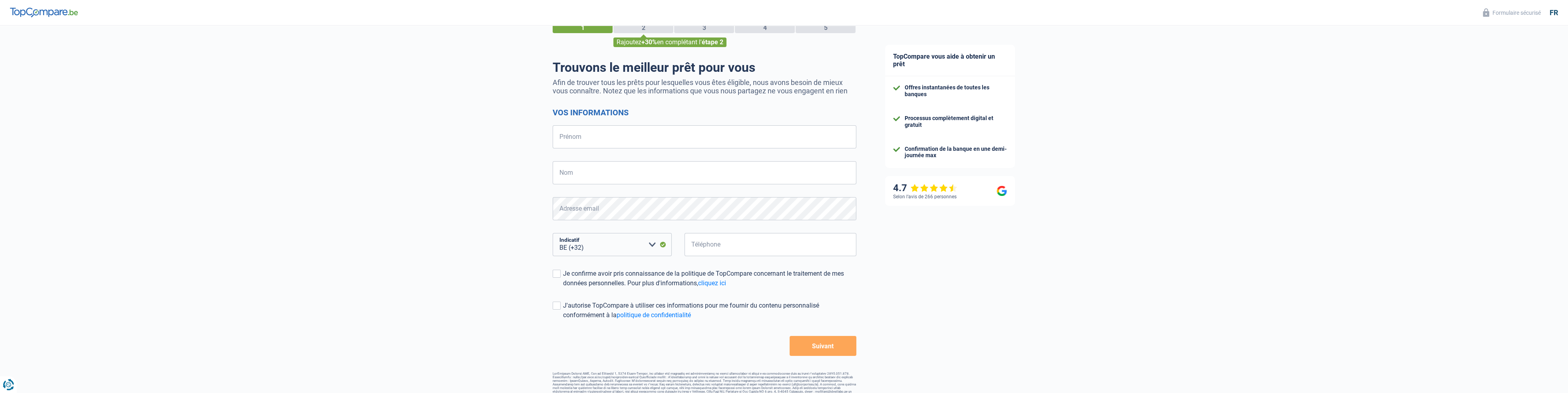
scroll to position [40, 0]
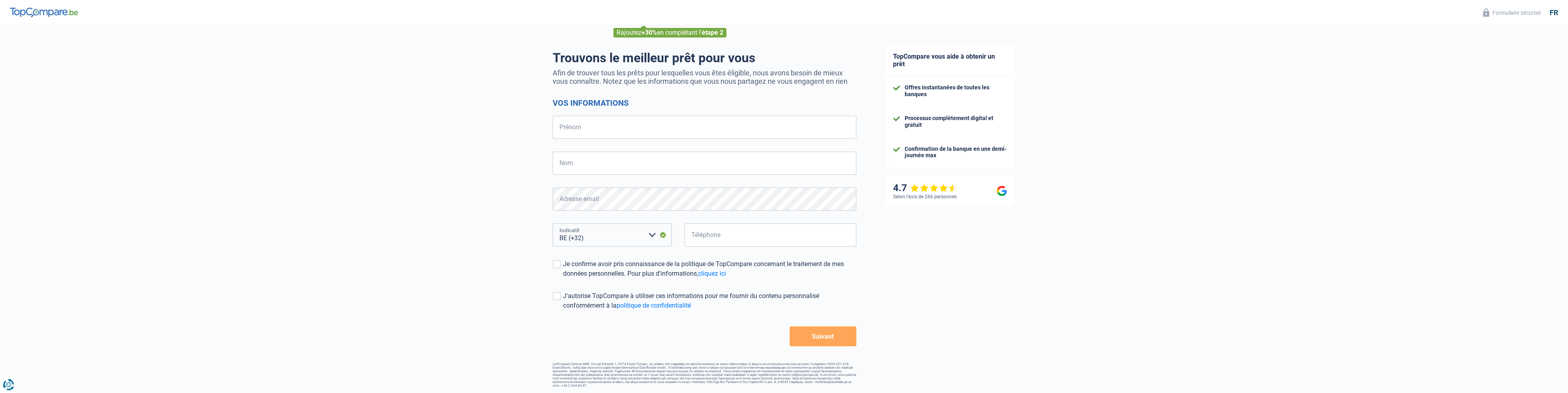
click at [624, 236] on select "BE (+32) LU (+352) Veuillez sélectionner une option" at bounding box center [612, 235] width 119 height 23
